Goal: Complete application form

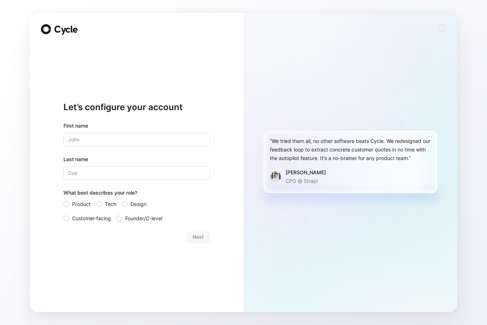
click at [135, 135] on input "text" at bounding box center [136, 140] width 146 height 14
click at [133, 138] on input "text" at bounding box center [136, 140] width 146 height 14
type input "Julio"
type input "Sgarbi"
click at [93, 231] on form "First name Julio Last name Sgarbi What best describes your role? Product Tech D…" at bounding box center [136, 182] width 146 height 121
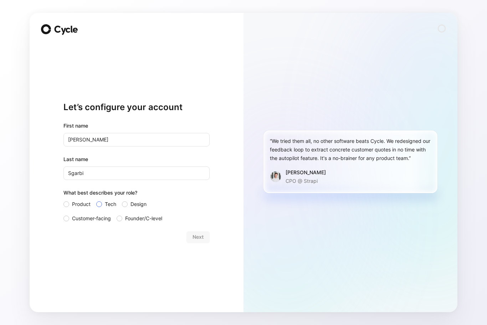
click at [105, 206] on span "Tech" at bounding box center [110, 204] width 11 height 9
click at [96, 200] on input "Tech" at bounding box center [96, 200] width 0 height 0
click at [198, 237] on span "Next" at bounding box center [198, 237] width 11 height 9
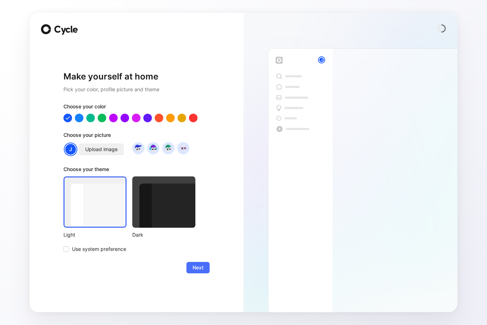
click at [89, 151] on span "Upload image" at bounding box center [101, 149] width 32 height 9
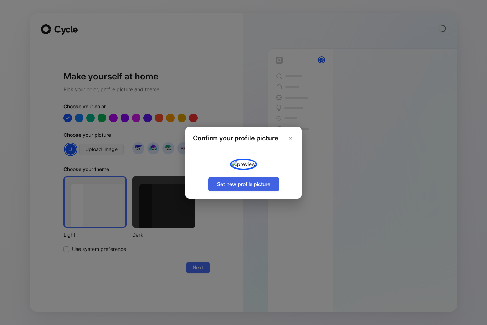
click at [232, 189] on span "Set new profile picture" at bounding box center [243, 184] width 53 height 9
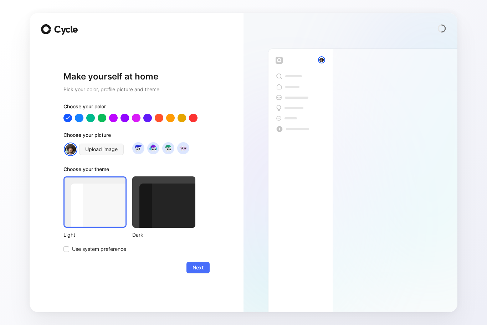
click at [167, 211] on div at bounding box center [163, 201] width 63 height 51
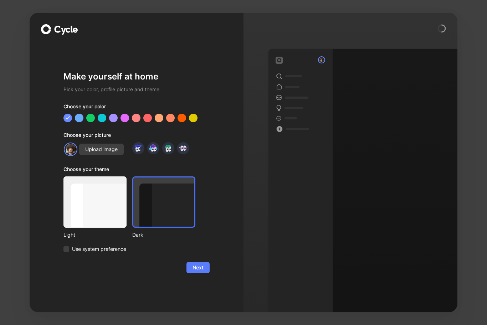
click at [194, 269] on span "Next" at bounding box center [198, 267] width 11 height 9
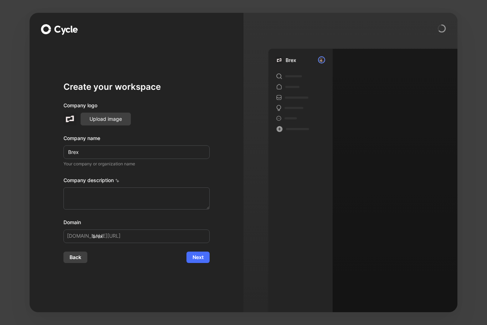
click at [189, 178] on div "Company description" at bounding box center [136, 181] width 146 height 11
click at [197, 257] on span "Next" at bounding box center [198, 257] width 11 height 9
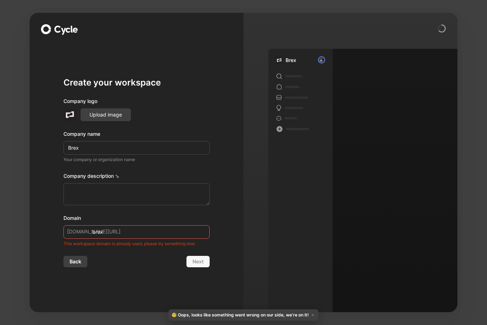
click at [68, 30] on icon at bounding box center [65, 30] width 25 height 9
click at [48, 29] on icon at bounding box center [46, 29] width 10 height 10
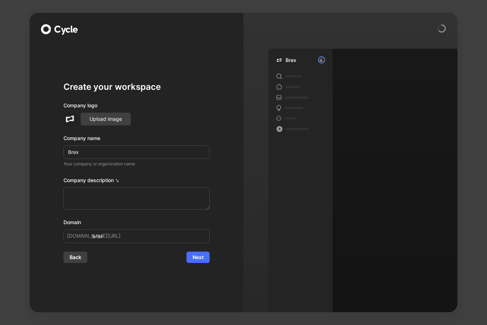
click at [179, 126] on div "Company logo Upload image Company name Brex Your company or organization name C…" at bounding box center [136, 172] width 146 height 142
click at [195, 257] on span "Next" at bounding box center [198, 257] width 11 height 9
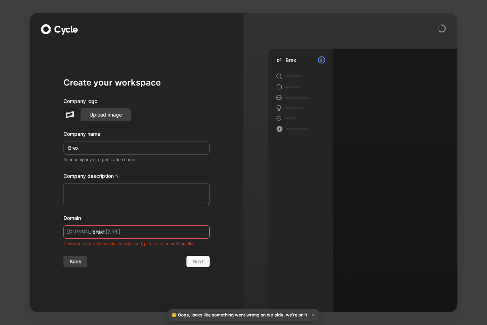
click at [227, 217] on div "Create your workspace Company logo Upload image Company name Brex Your company …" at bounding box center [137, 162] width 214 height 299
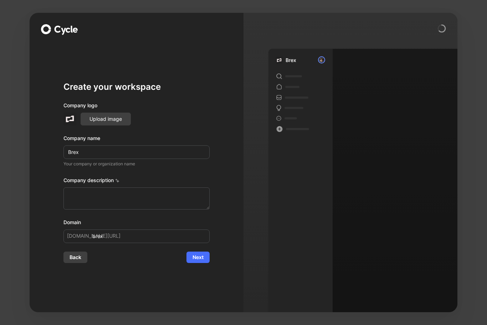
click at [66, 28] on icon at bounding box center [65, 30] width 25 height 9
click at [44, 28] on icon at bounding box center [46, 29] width 10 height 10
click at [126, 77] on div "Create your workspace Company logo Upload image Company name Brex Your company …" at bounding box center [136, 171] width 146 height 257
click at [149, 237] on input "brex" at bounding box center [136, 237] width 146 height 14
type input "b"
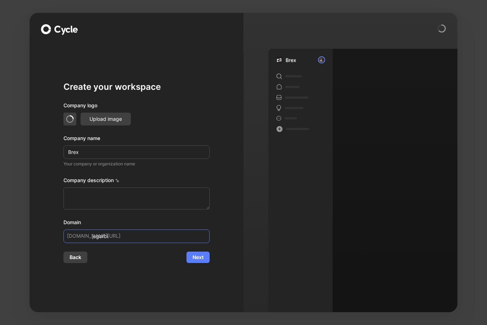
type input "jsgarbi"
click at [203, 257] on span "Next" at bounding box center [198, 257] width 11 height 9
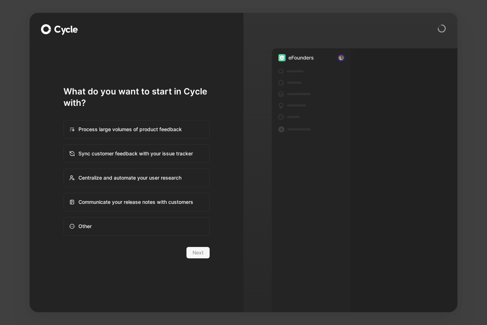
click at [203, 257] on div "Next" at bounding box center [136, 252] width 146 height 11
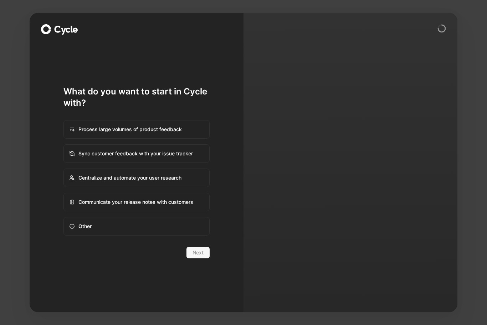
click at [175, 220] on div "Other" at bounding box center [136, 226] width 145 height 17
click at [64, 218] on input "Other" at bounding box center [64, 217] width 0 height 0
radio input "true"
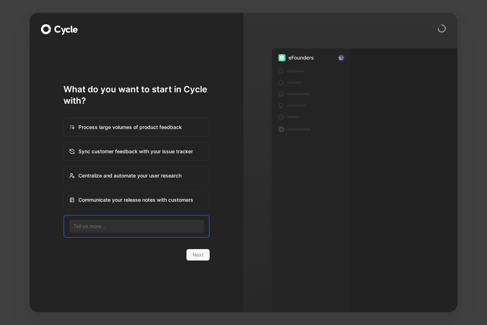
click at [60, 30] on icon at bounding box center [65, 30] width 25 height 9
click at [216, 26] on div at bounding box center [136, 25] width 191 height 2
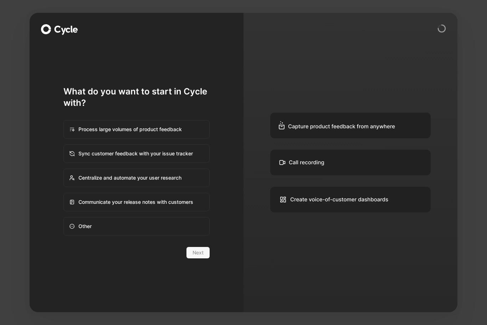
click at [159, 174] on div "Centralize and automate your user research" at bounding box center [136, 177] width 145 height 17
click at [64, 169] on input "Centralize and automate your user research" at bounding box center [64, 169] width 0 height 0
radio input "true"
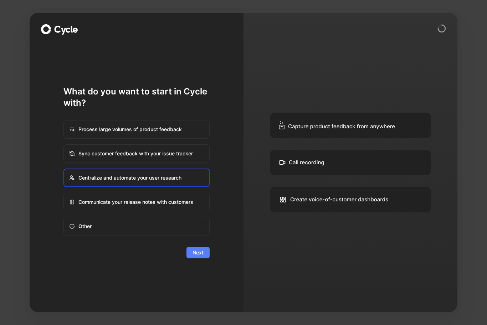
click at [199, 254] on span "Next" at bounding box center [198, 252] width 11 height 9
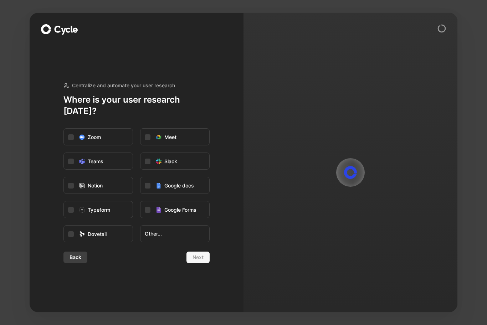
click at [110, 260] on div "Centralize and automate your user research Where is your user research today? Z…" at bounding box center [136, 171] width 146 height 257
